Goal: Task Accomplishment & Management: Manage account settings

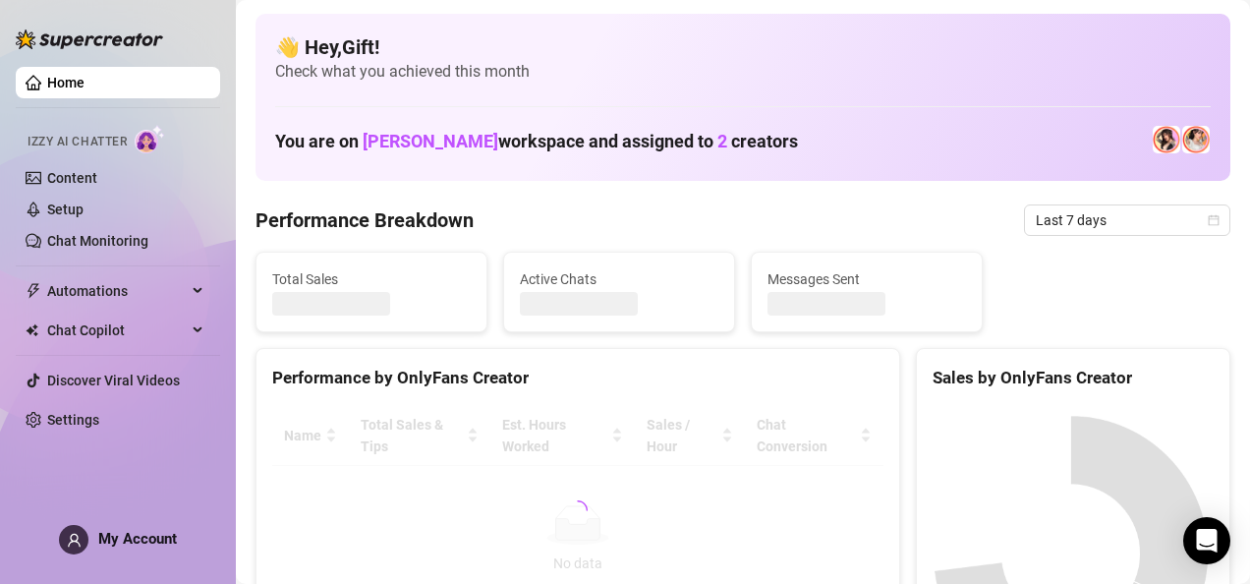
click at [100, 543] on span "My Account" at bounding box center [137, 539] width 79 height 18
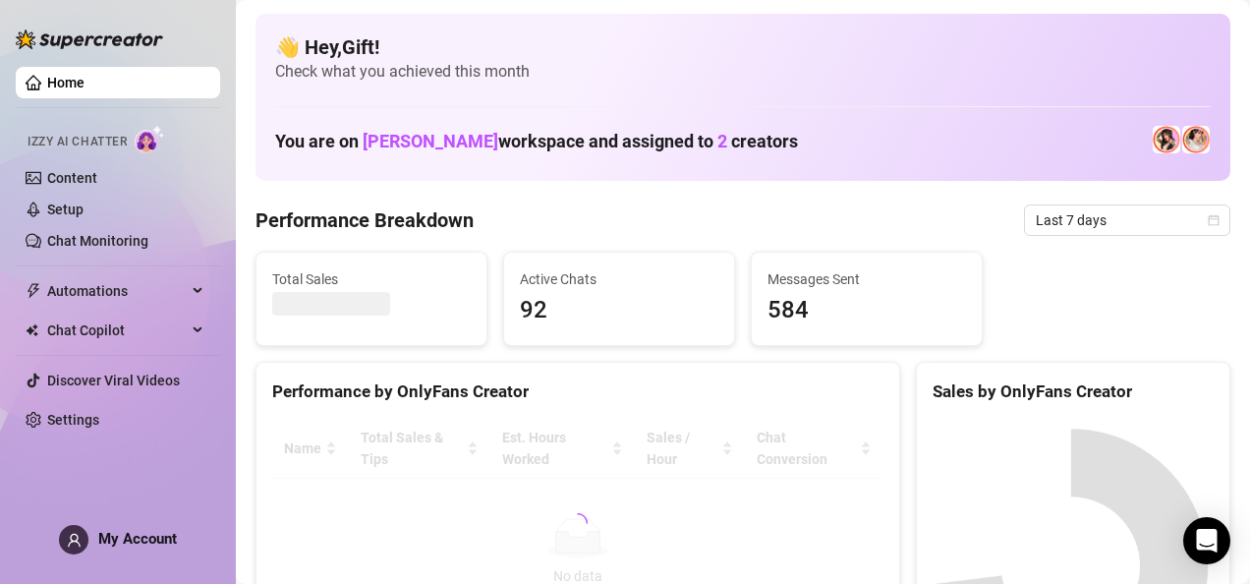
click at [100, 539] on span "My Account" at bounding box center [137, 539] width 79 height 18
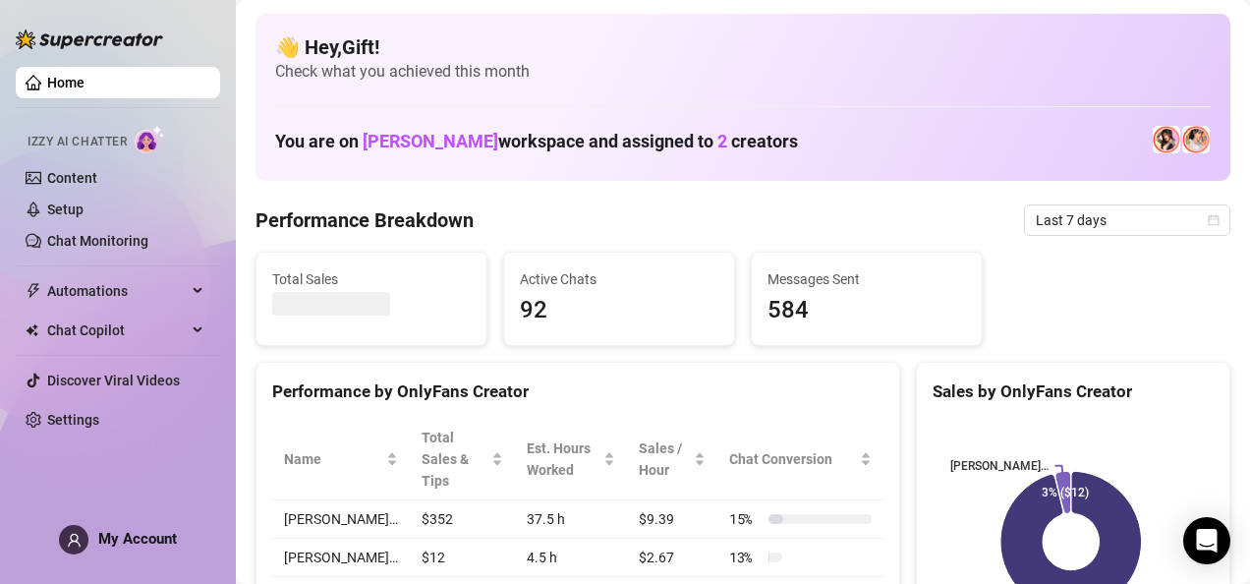
click at [75, 542] on icon "user" at bounding box center [74, 540] width 15 height 15
click at [73, 539] on icon "user" at bounding box center [74, 540] width 15 height 15
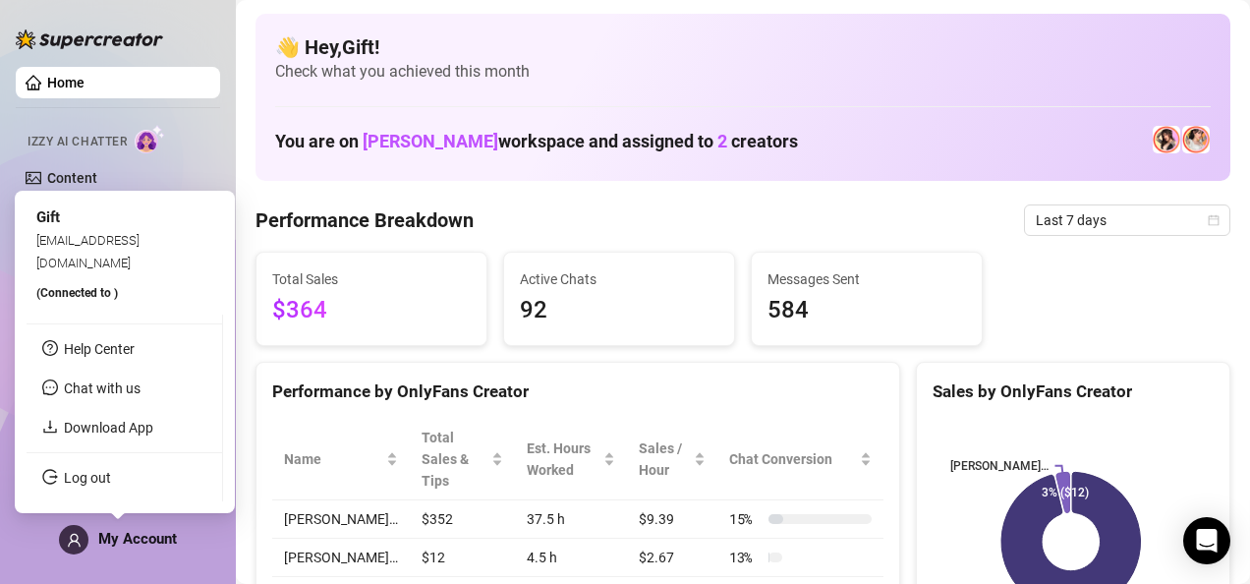
click at [61, 540] on span at bounding box center [73, 539] width 29 height 29
click at [91, 475] on link "Log out" at bounding box center [87, 478] width 47 height 16
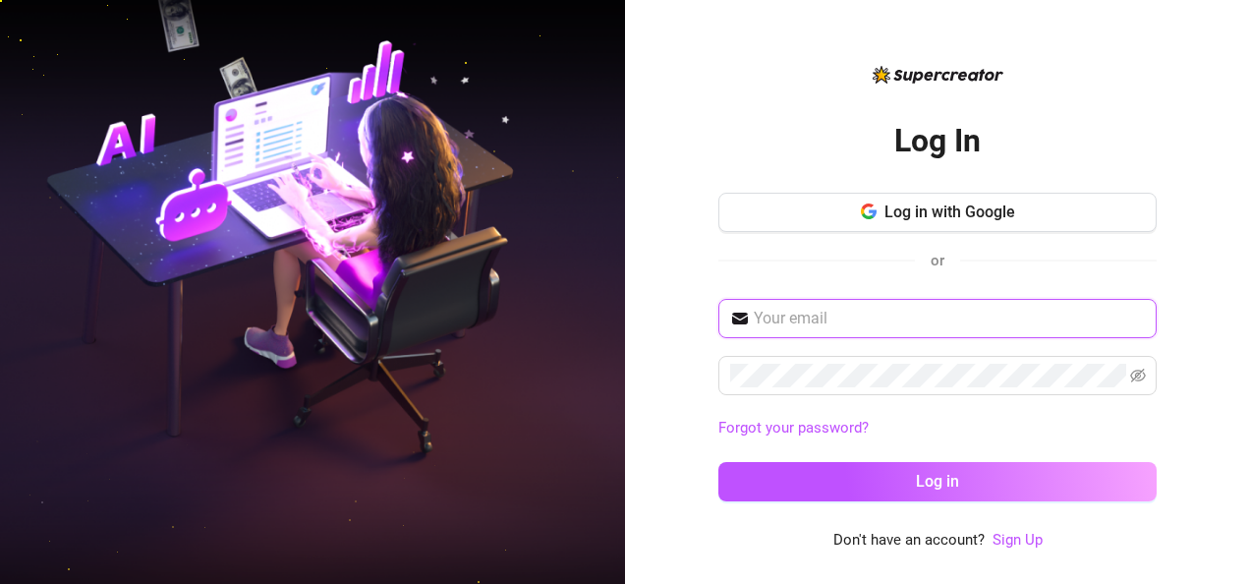
click at [861, 311] on input "text" at bounding box center [949, 319] width 391 height 24
type input "[EMAIL_ADDRESS][DOMAIN_NAME]"
click at [1069, 419] on link "Forgot your password?" at bounding box center [937, 429] width 438 height 24
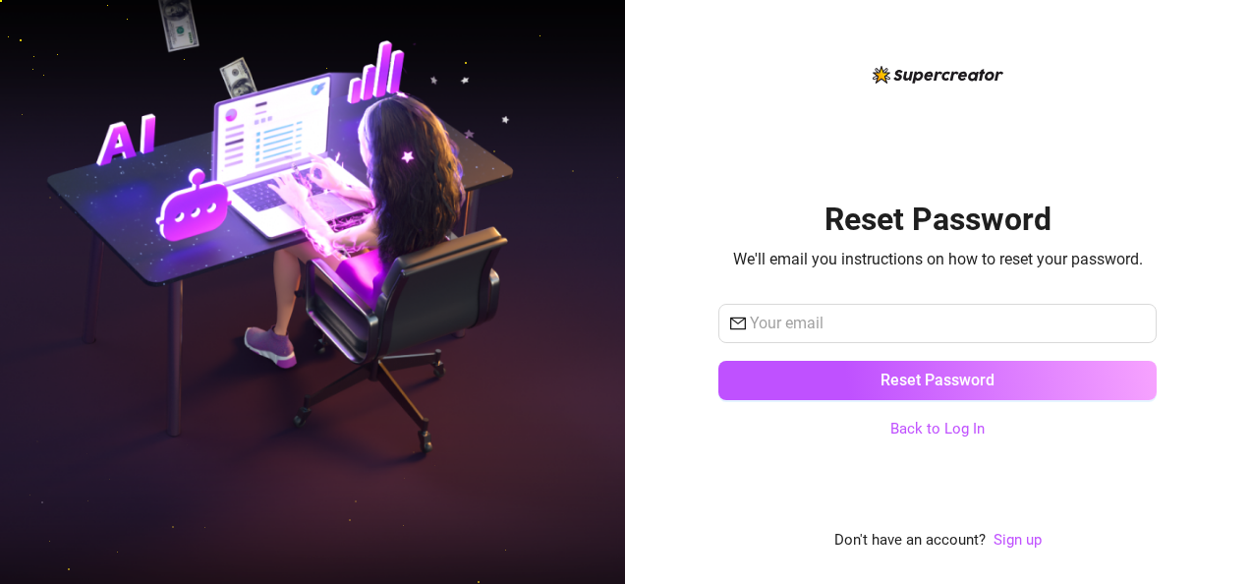
click at [1067, 492] on div "Reset Password We'll email you instructions on how to reset your password. Rese…" at bounding box center [937, 307] width 438 height 489
click at [970, 428] on link "Back to Log In" at bounding box center [937, 429] width 94 height 18
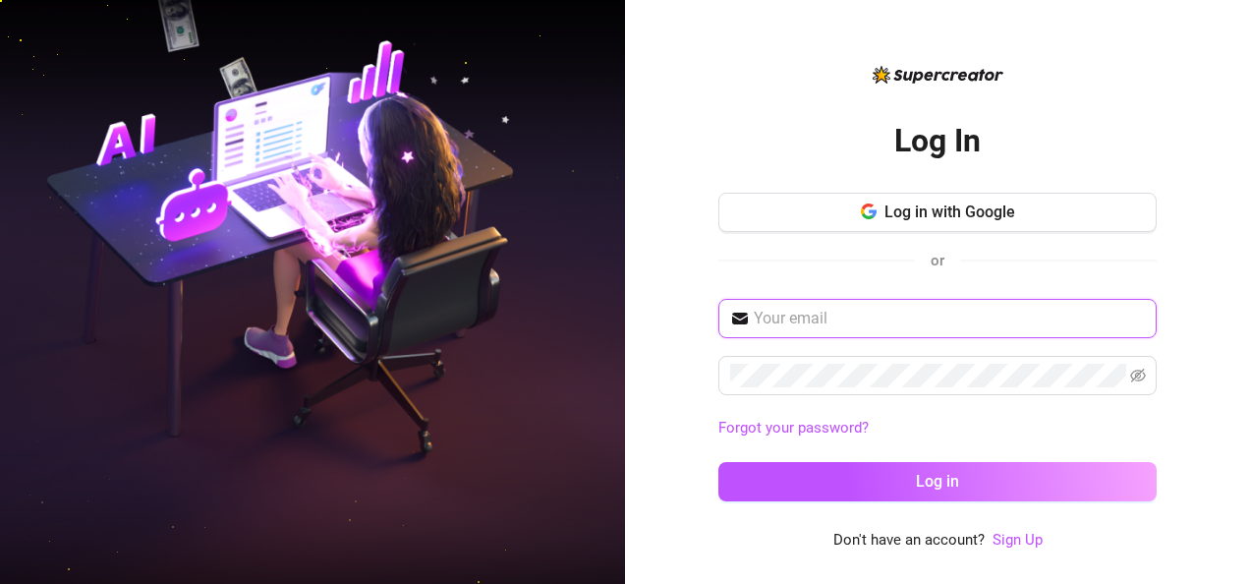
click at [965, 316] on input "text" at bounding box center [949, 319] width 391 height 24
type input "[EMAIL_ADDRESS][DOMAIN_NAME]"
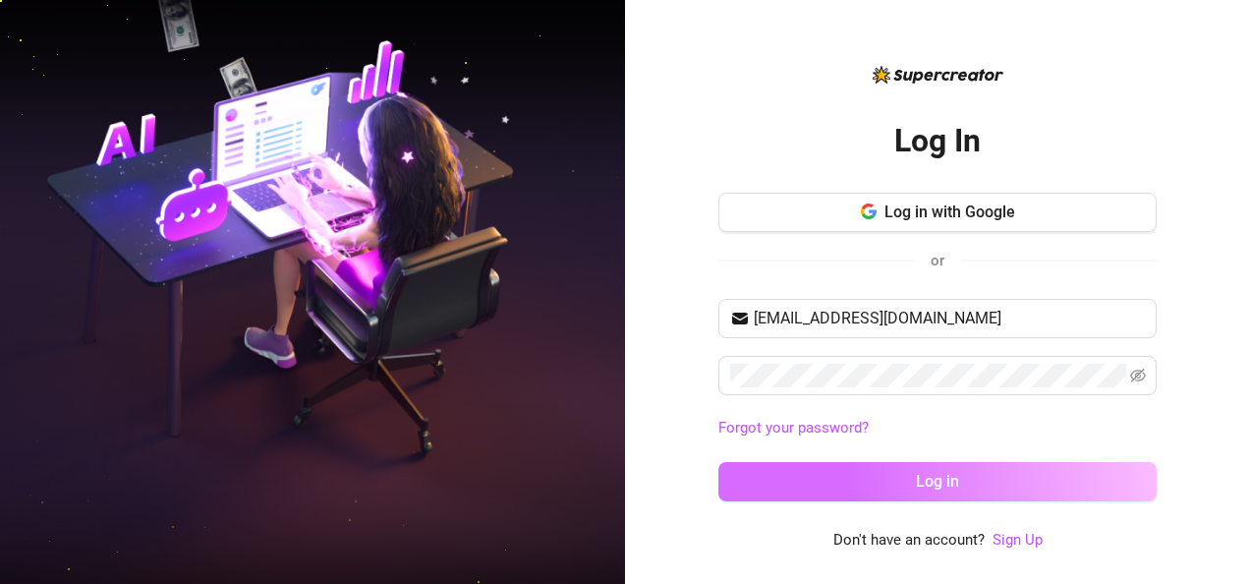
click at [1067, 497] on button "Log in" at bounding box center [937, 481] width 438 height 39
